Goal: Navigation & Orientation: Find specific page/section

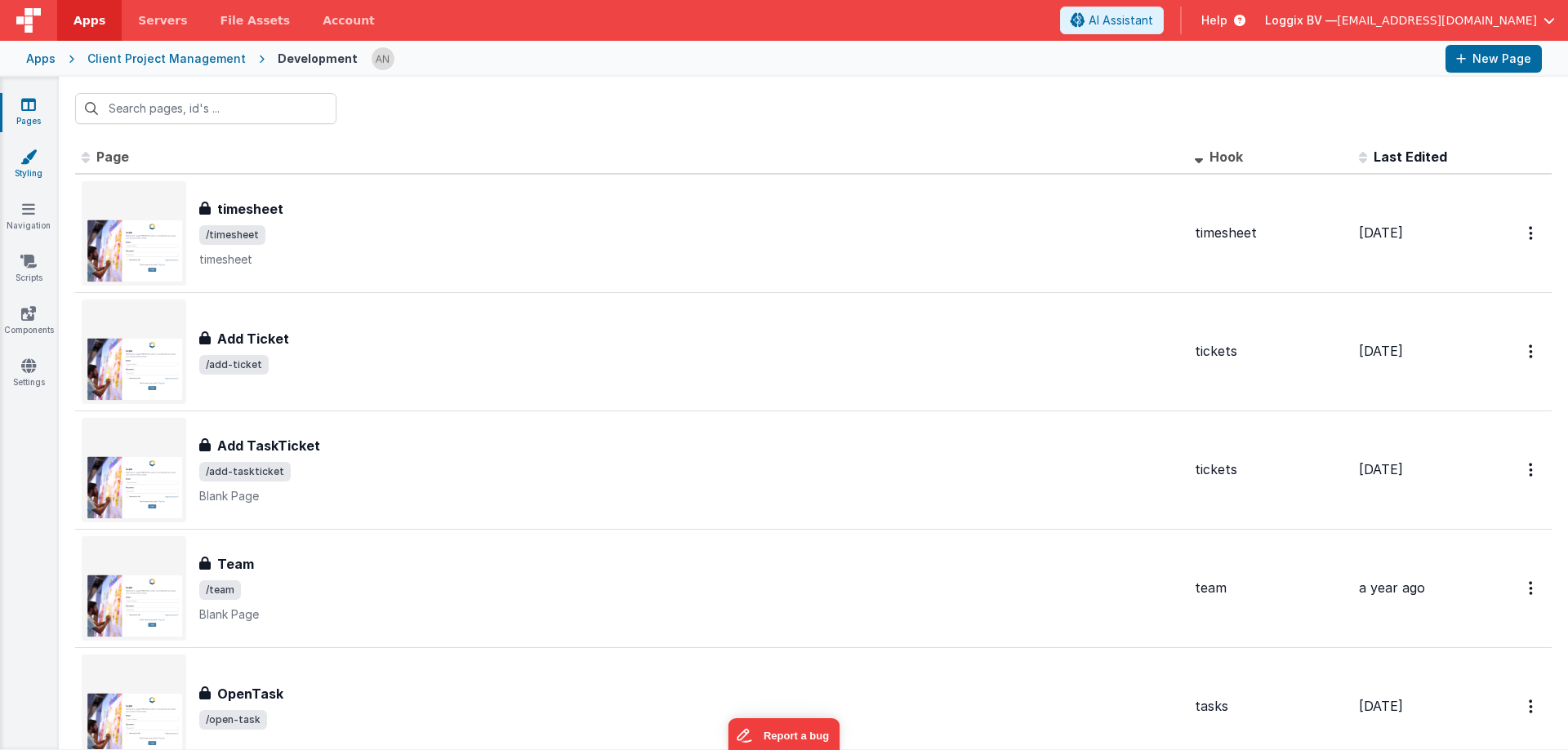
click at [39, 176] on link "Styling" at bounding box center [29, 165] width 59 height 32
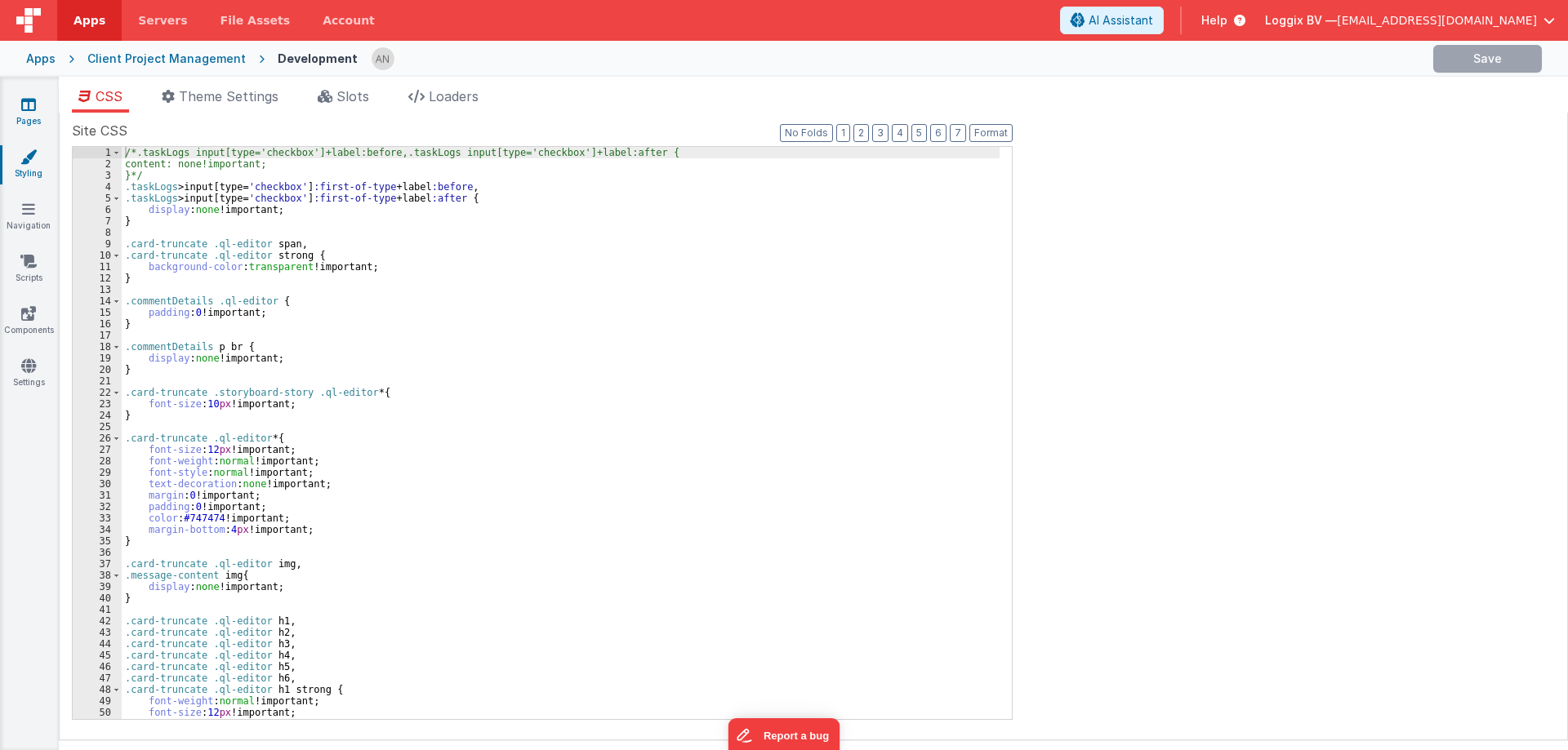
click at [39, 117] on link "Pages" at bounding box center [29, 113] width 59 height 32
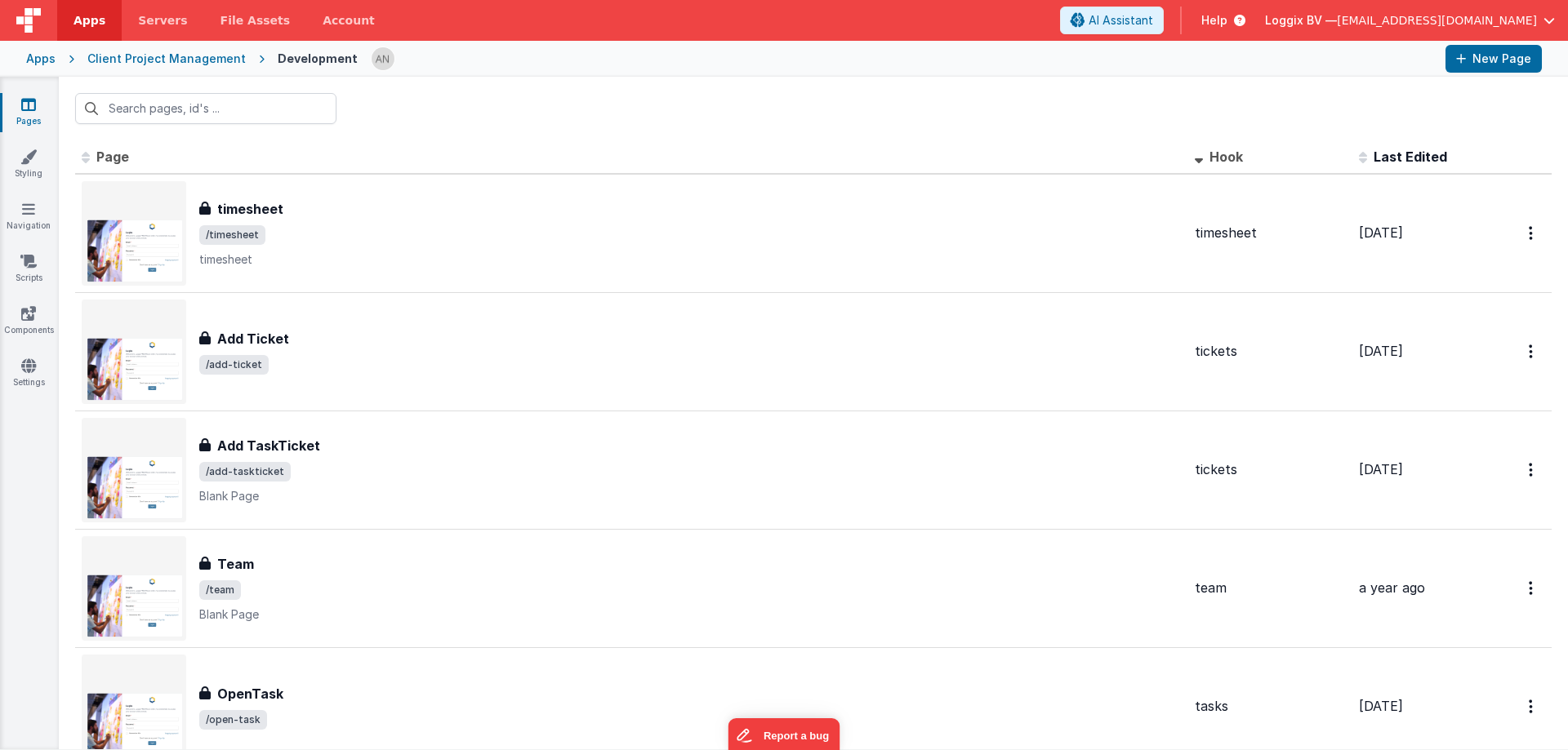
click at [575, 64] on div at bounding box center [902, 58] width 1062 height 28
click at [723, 74] on div "Apps Client Project Management Development New Page" at bounding box center [784, 59] width 1568 height 36
click at [722, 75] on div "Apps Client Project Management Development New Page" at bounding box center [784, 59] width 1568 height 36
click at [30, 170] on link "Styling" at bounding box center [29, 165] width 59 height 32
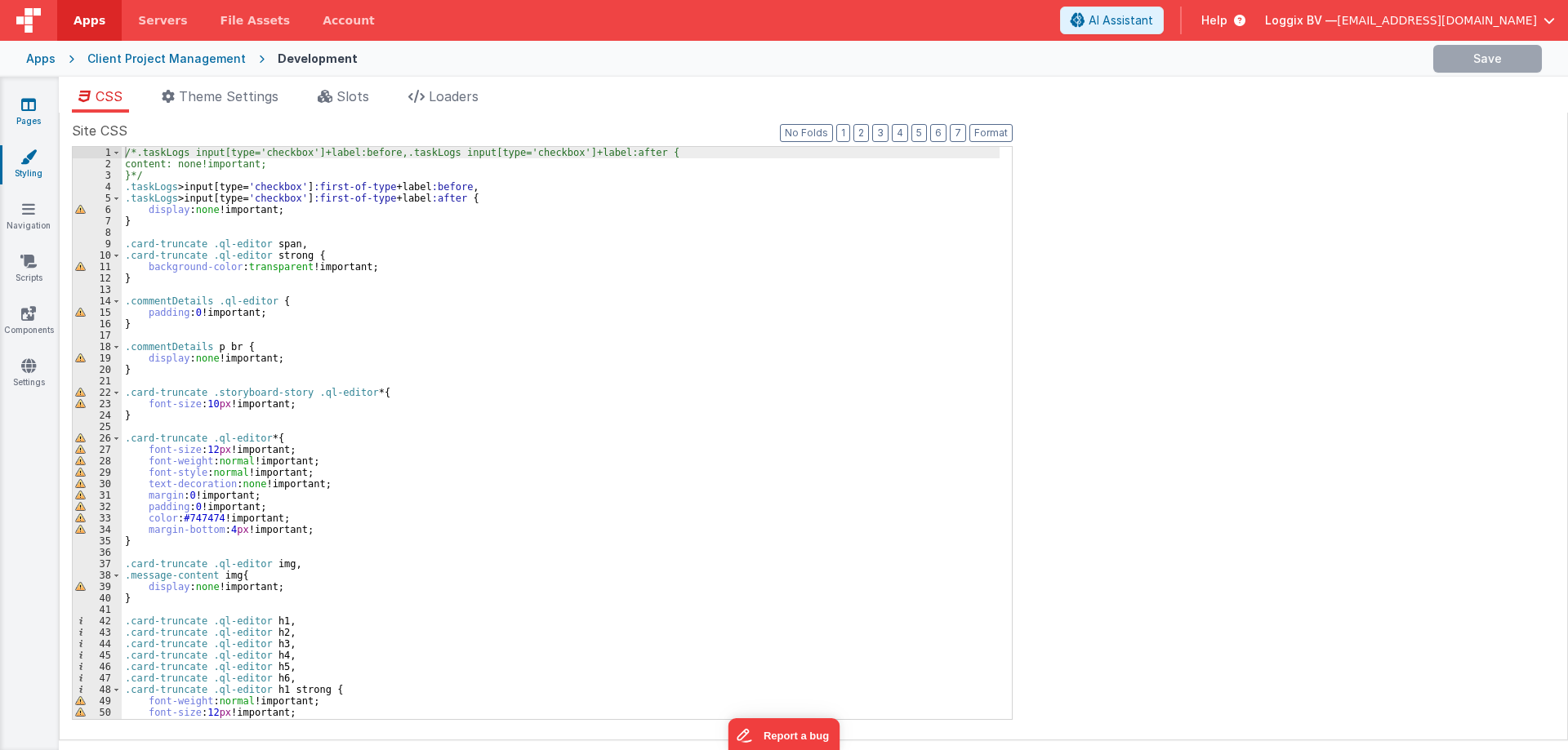
click at [24, 108] on icon at bounding box center [29, 105] width 14 height 16
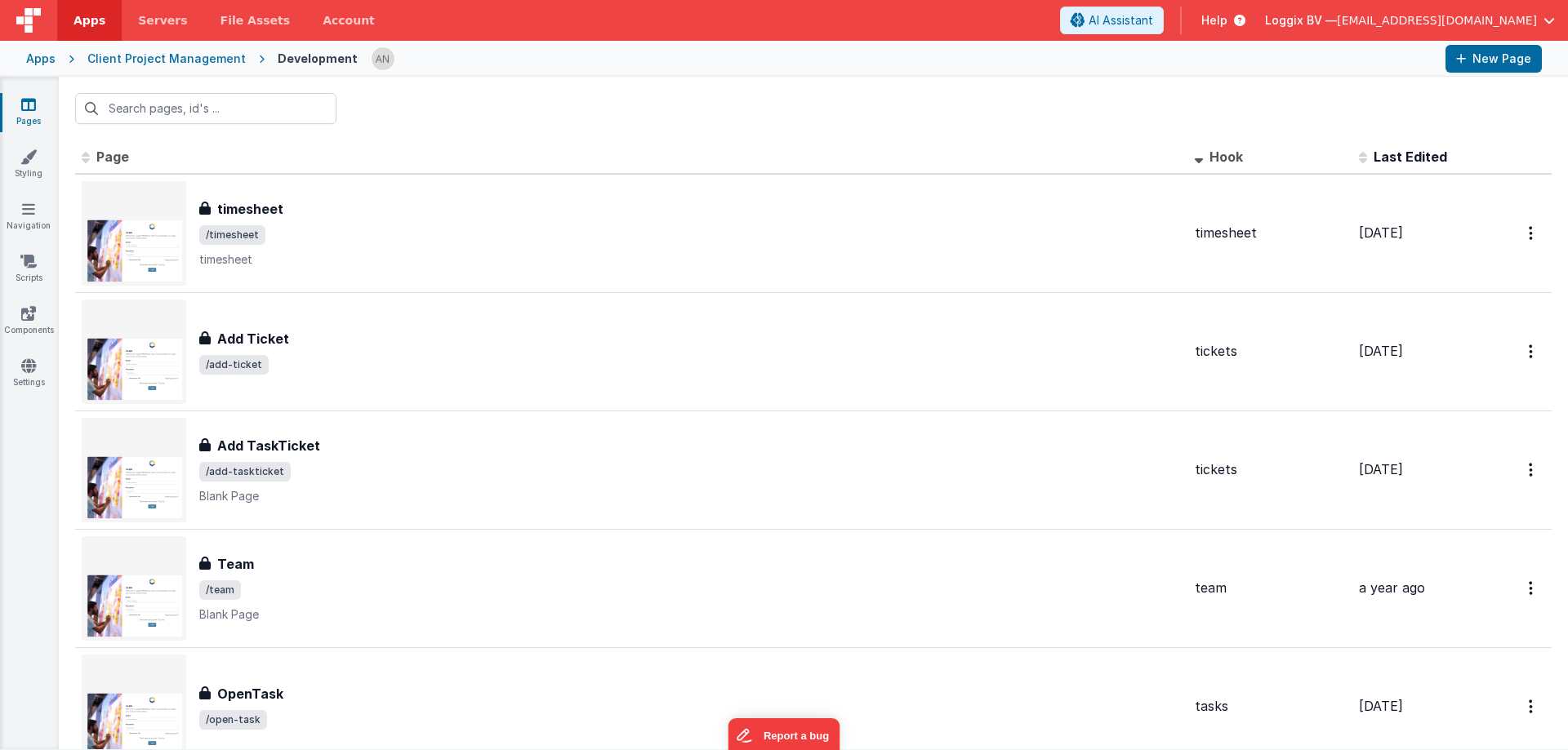
click at [712, 51] on div at bounding box center [902, 58] width 1062 height 28
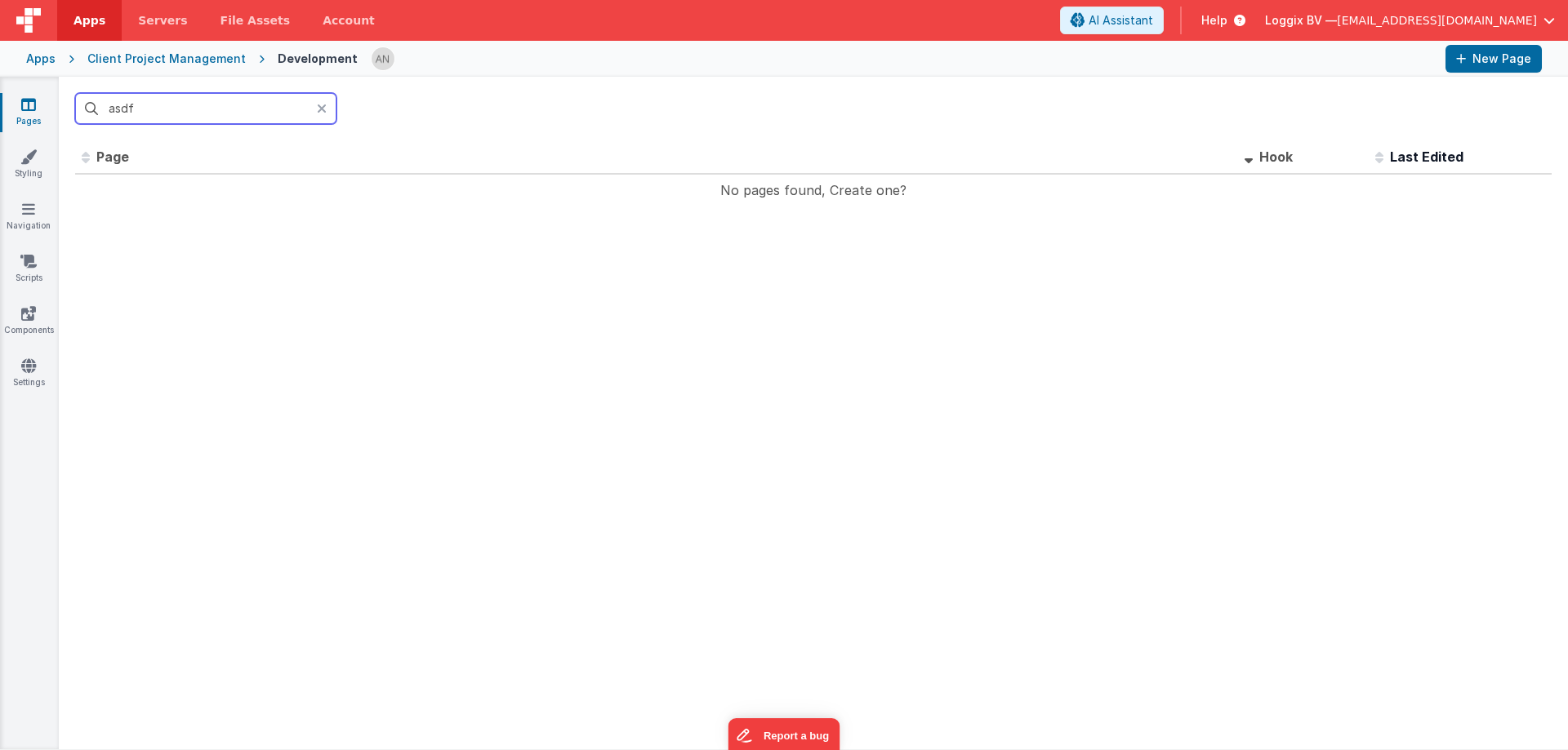
type input "asdf"
click at [326, 108] on icon at bounding box center [322, 108] width 10 height 13
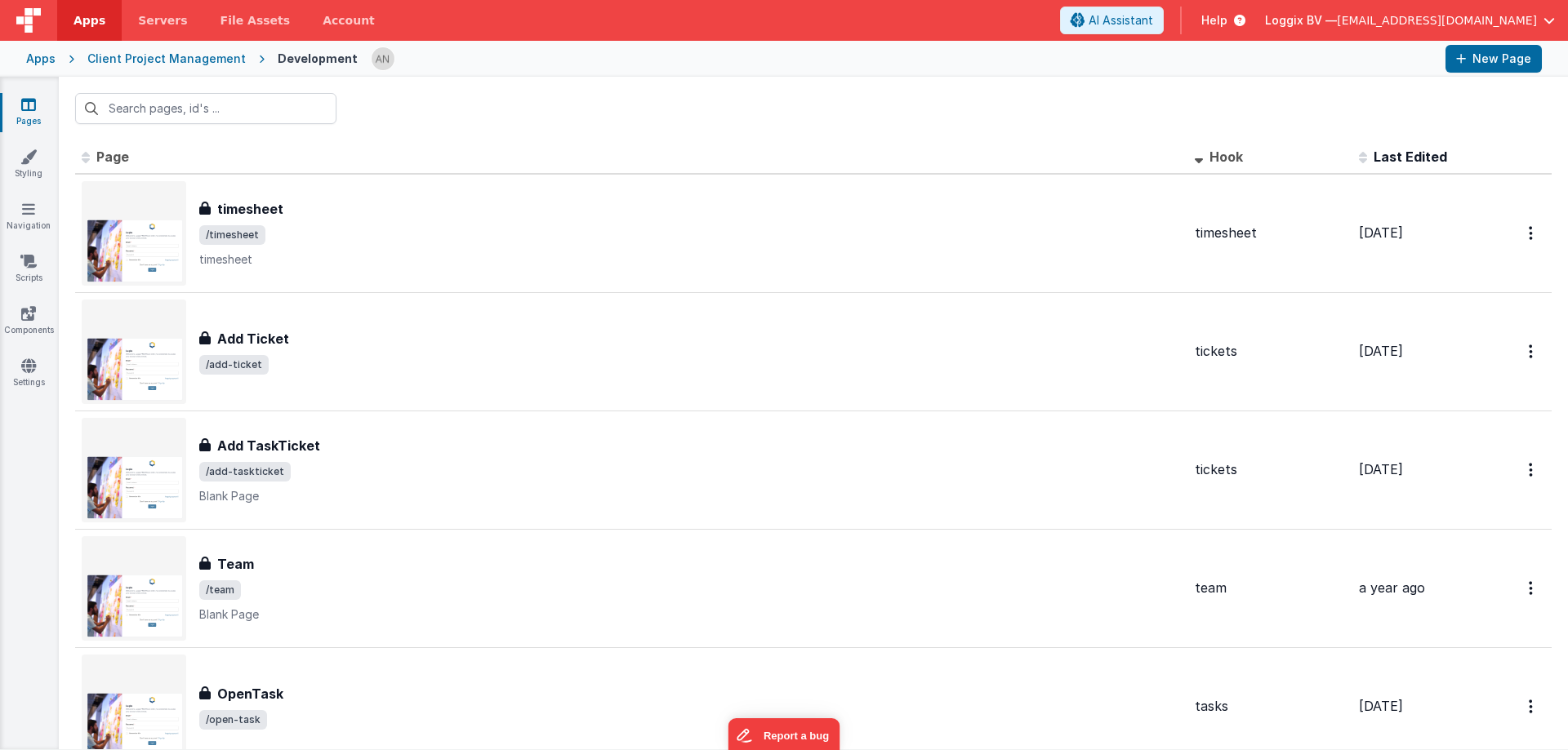
click at [436, 128] on div at bounding box center [814, 108] width 1510 height 64
click at [25, 159] on icon at bounding box center [29, 157] width 16 height 16
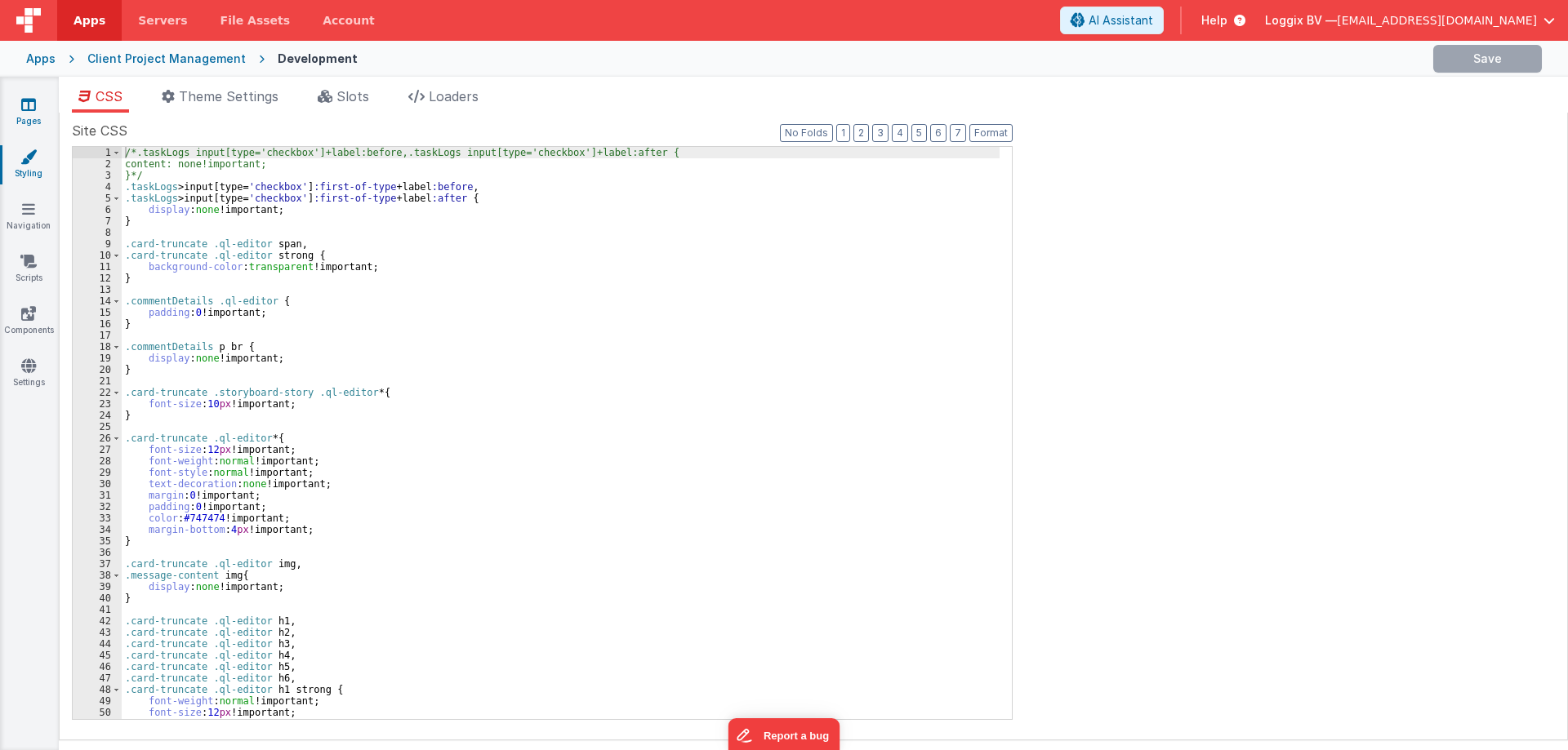
click at [21, 106] on link "Pages" at bounding box center [29, 113] width 59 height 32
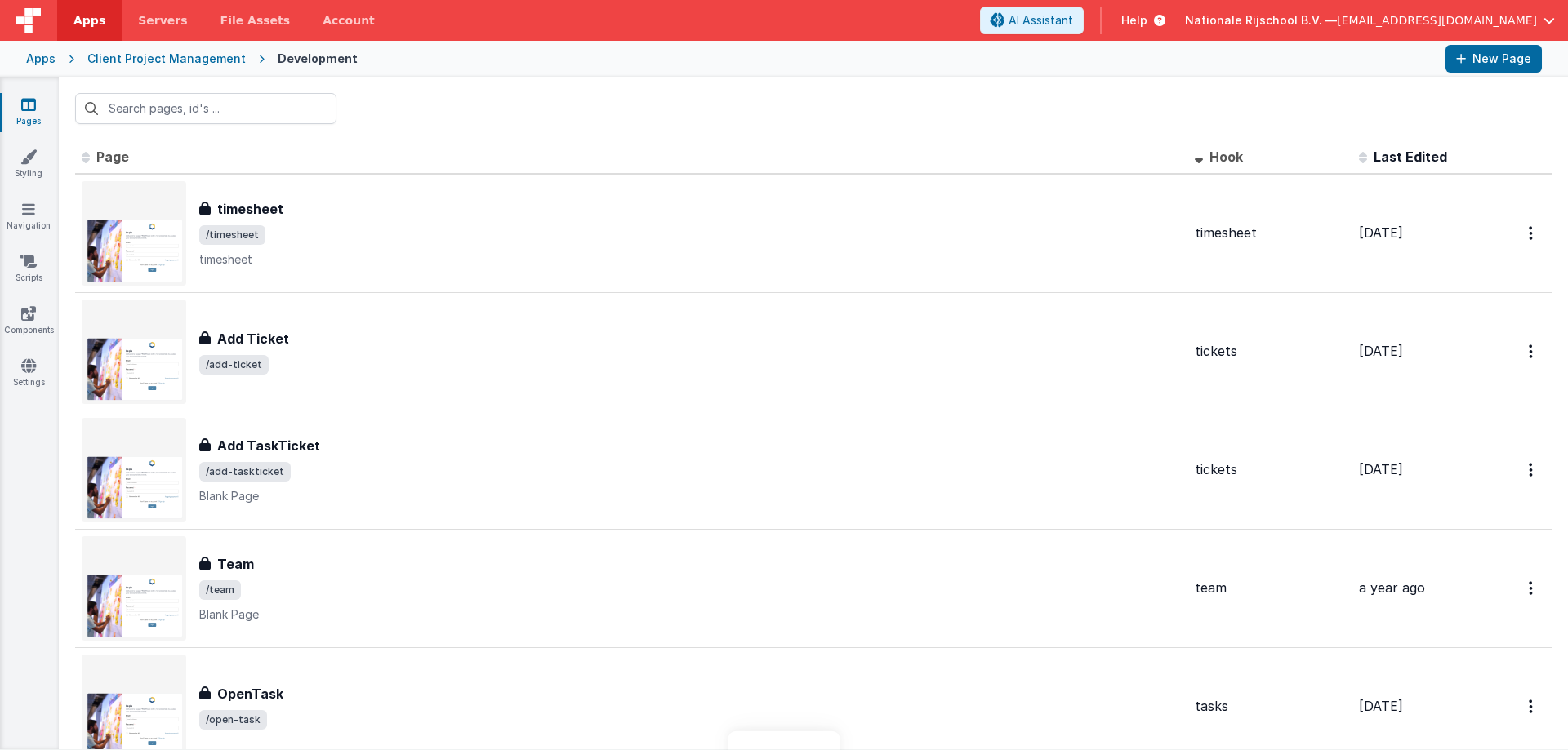
click at [459, 92] on div at bounding box center [814, 108] width 1510 height 64
click at [445, 82] on div at bounding box center [814, 108] width 1510 height 64
click at [418, 69] on div at bounding box center [902, 58] width 1062 height 28
click at [26, 125] on link "Pages" at bounding box center [29, 113] width 59 height 32
click at [22, 162] on icon at bounding box center [29, 157] width 16 height 16
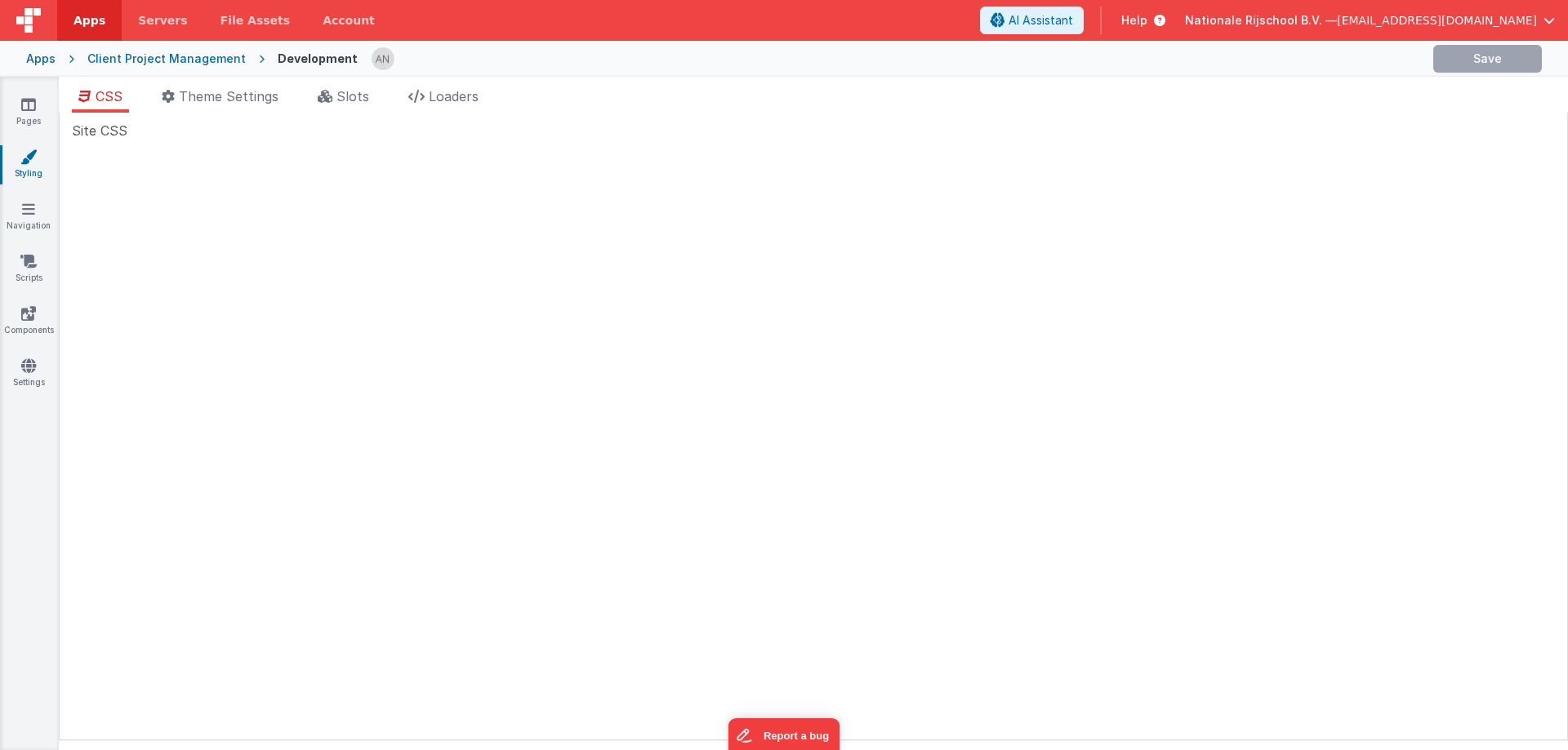
click at [22, 162] on icon at bounding box center [29, 157] width 16 height 16
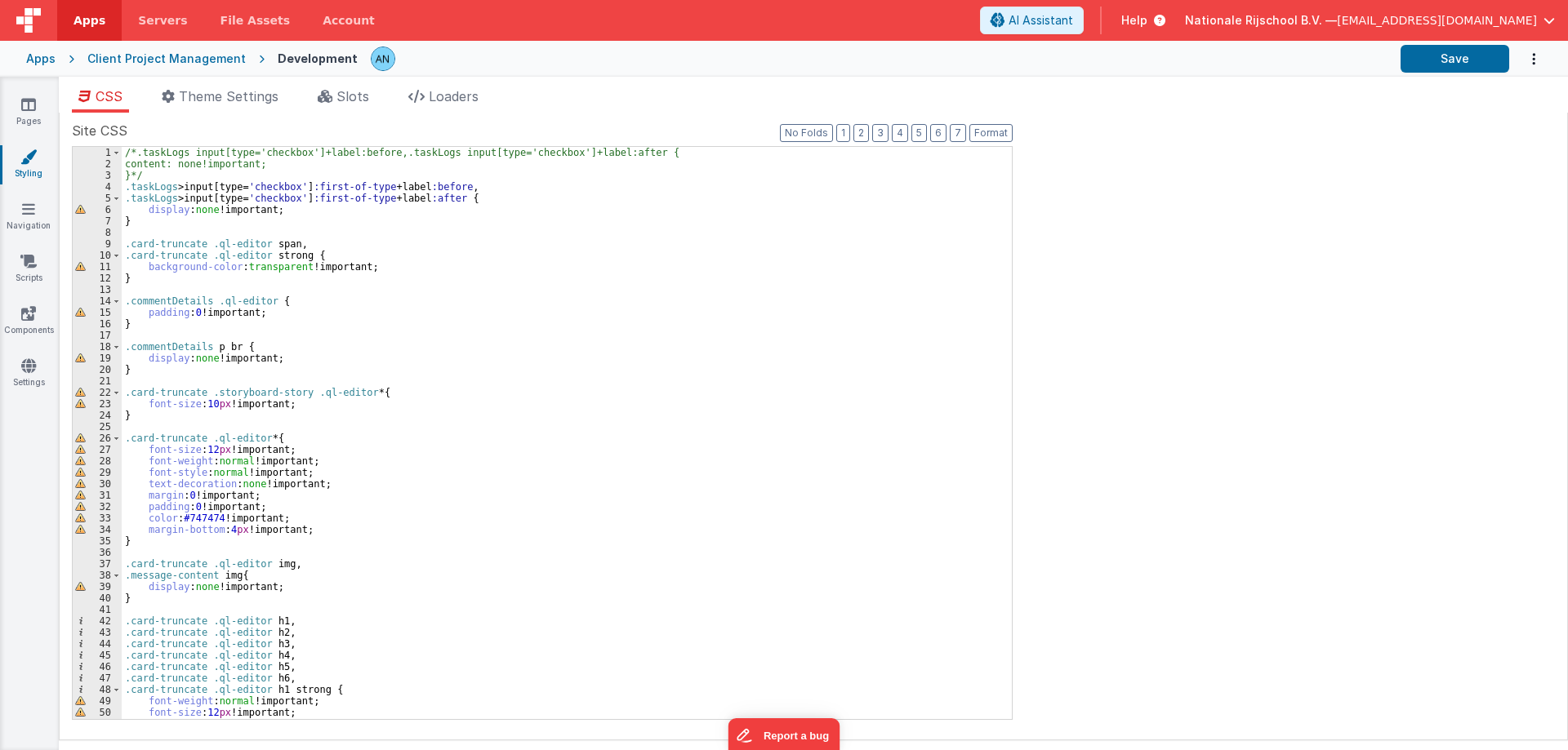
click at [91, 16] on span "Apps" at bounding box center [90, 21] width 32 height 16
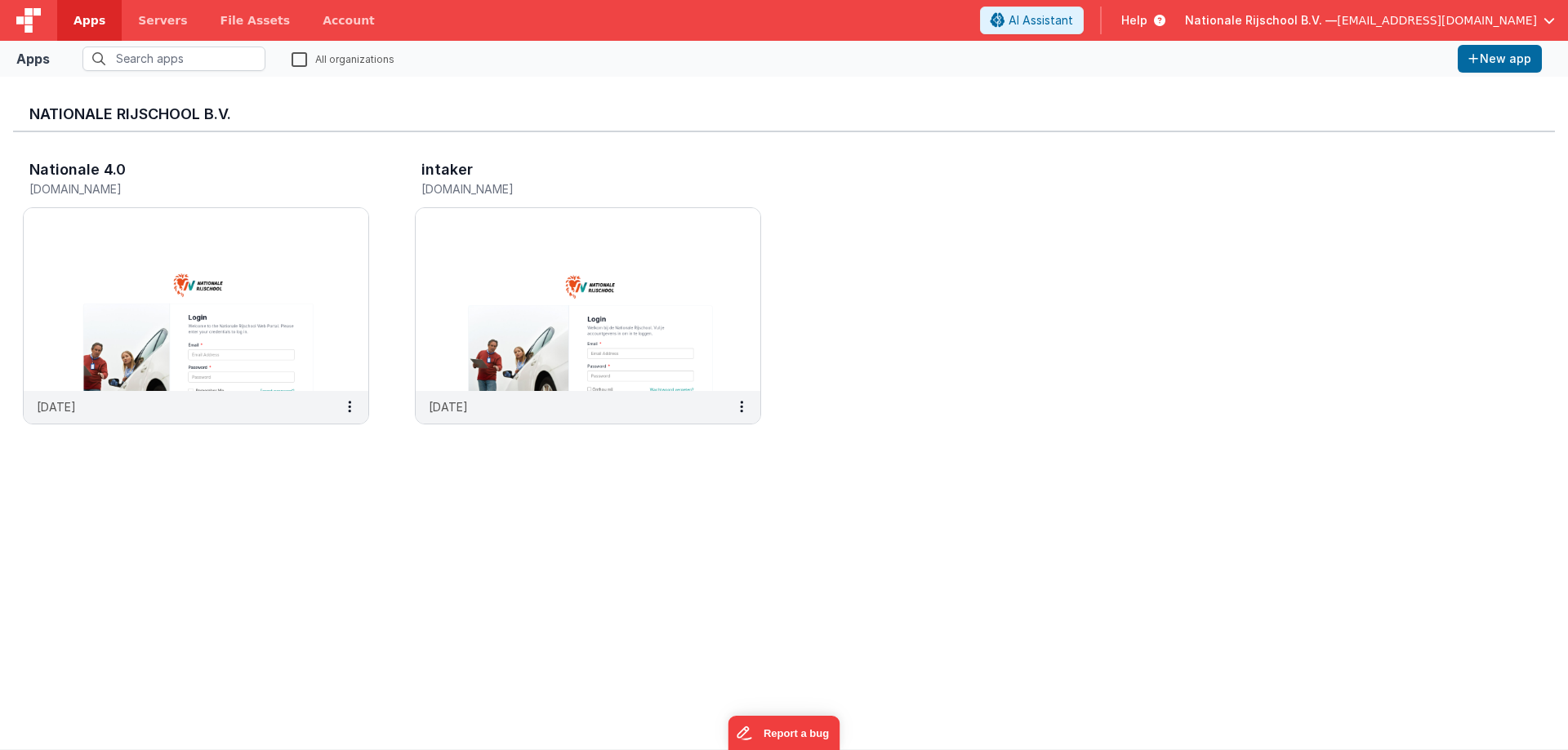
click at [394, 166] on div "Nationale 4.0 nr.clientportal.cloud 10 days ago intaker proefles.clientportal.c…" at bounding box center [784, 297] width 1542 height 330
click at [391, 170] on div "Nationale 4.0 nr.clientportal.cloud 10 days ago intaker proefles.clientportal.c…" at bounding box center [784, 297] width 1542 height 330
click at [382, 155] on div "Nationale 4.0 nr.clientportal.cloud 10 days ago intaker proefles.clientportal.c…" at bounding box center [784, 297] width 1542 height 330
